Goal: Task Accomplishment & Management: Manage account settings

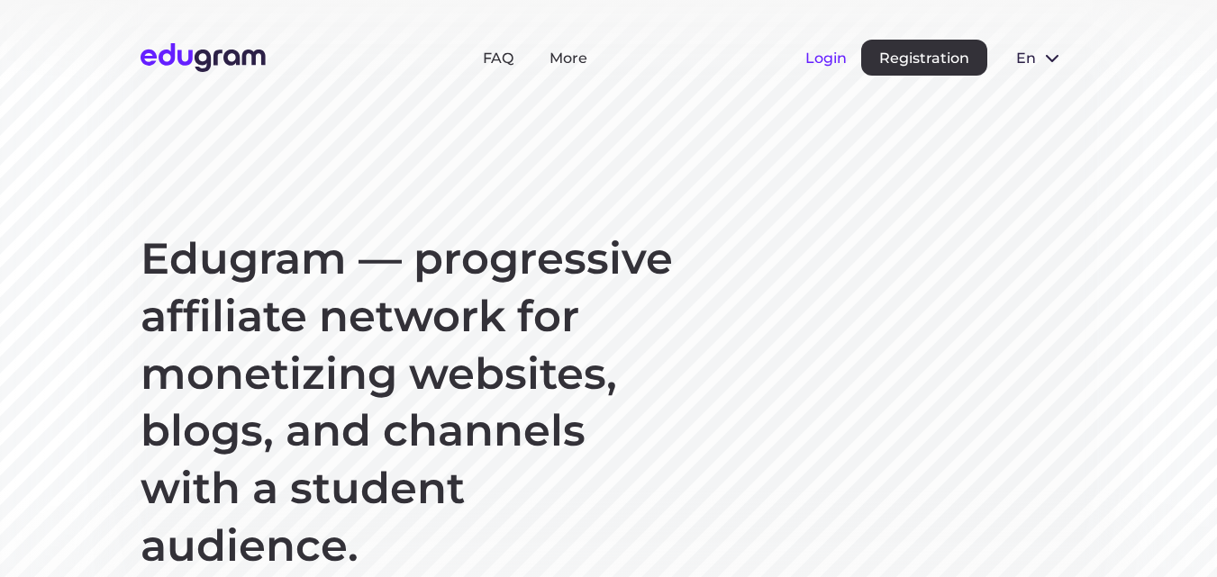
click at [819, 59] on button "Login" at bounding box center [825, 58] width 41 height 17
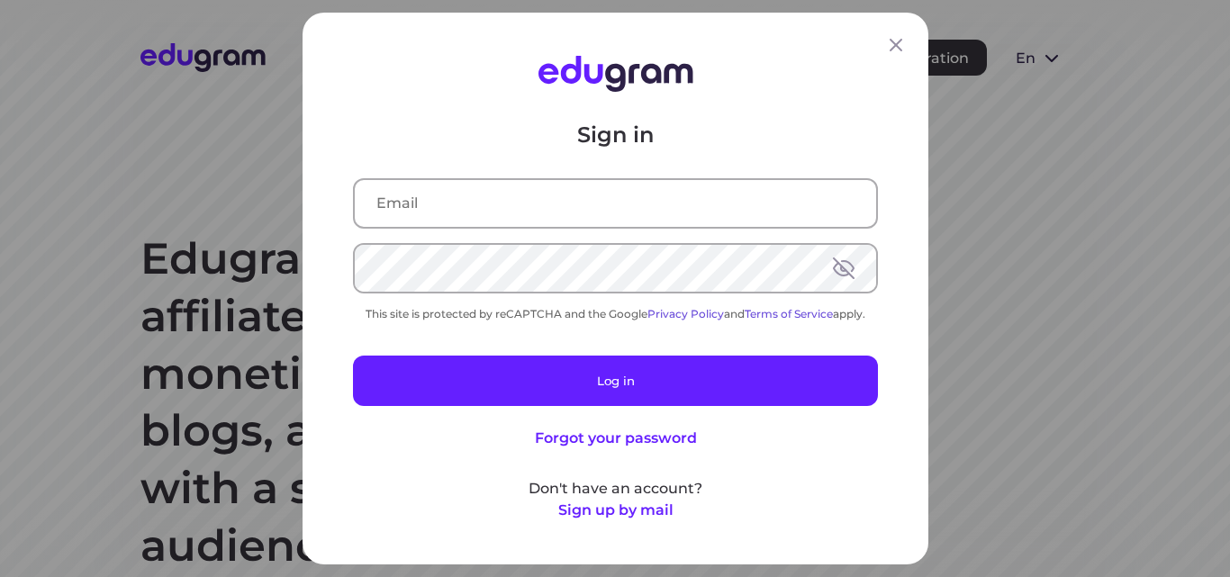
type input "[EMAIL_ADDRESS][DOMAIN_NAME]"
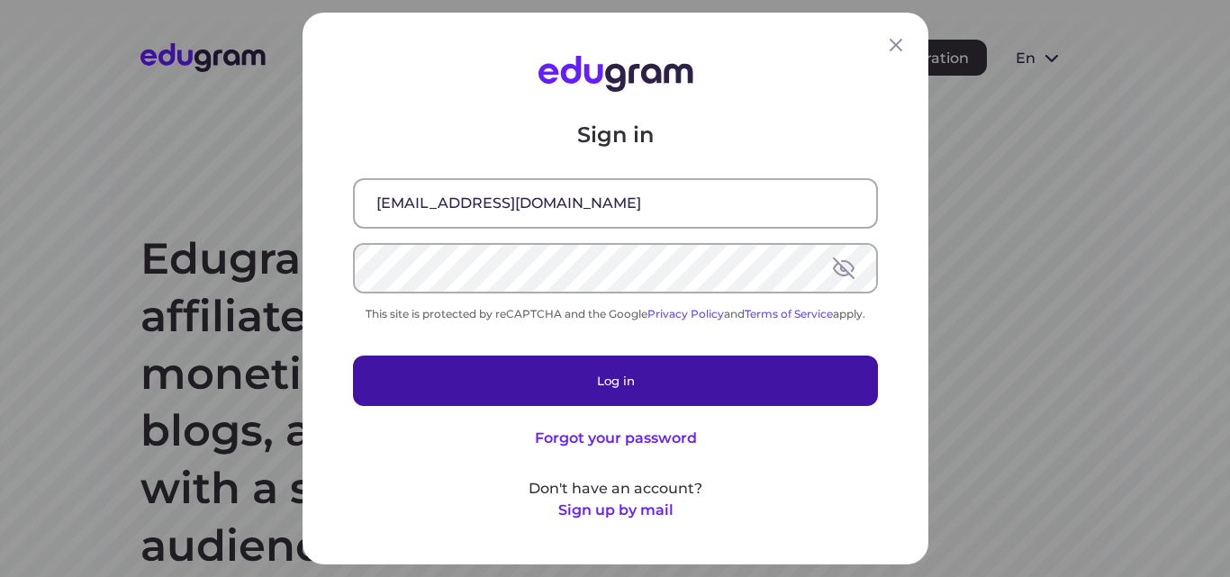
click at [627, 367] on button "Log in" at bounding box center [615, 381] width 525 height 50
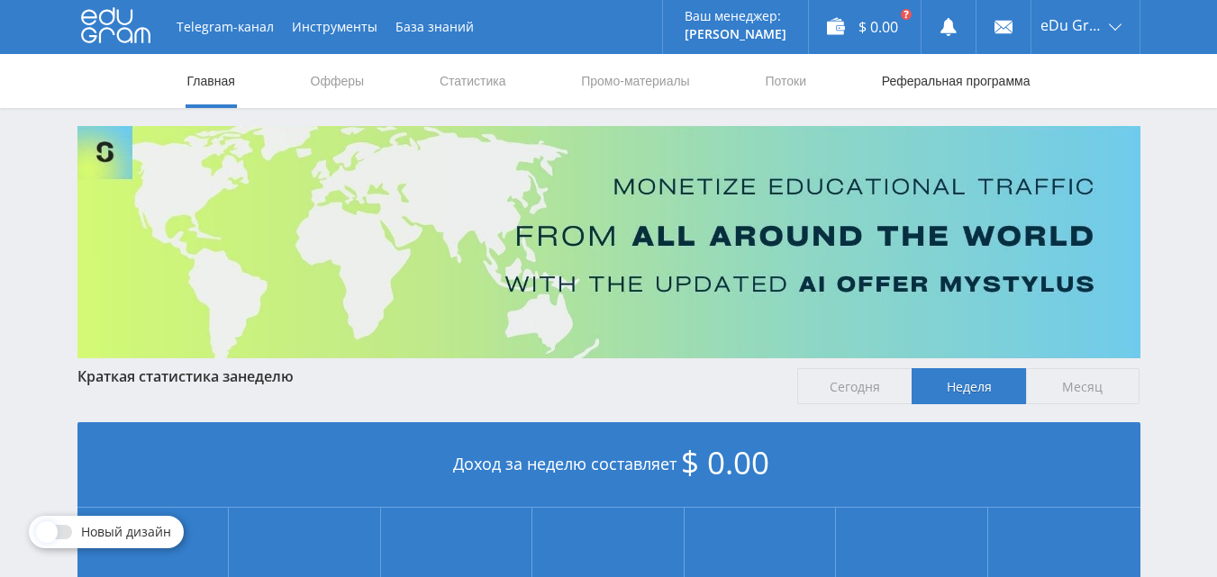
click at [977, 82] on link "Реферальная программа" at bounding box center [956, 81] width 152 height 54
